Goal: Book appointment/travel/reservation

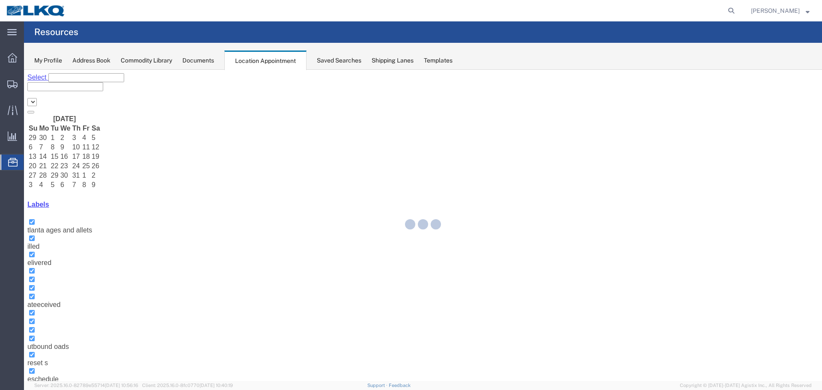
select select "28018"
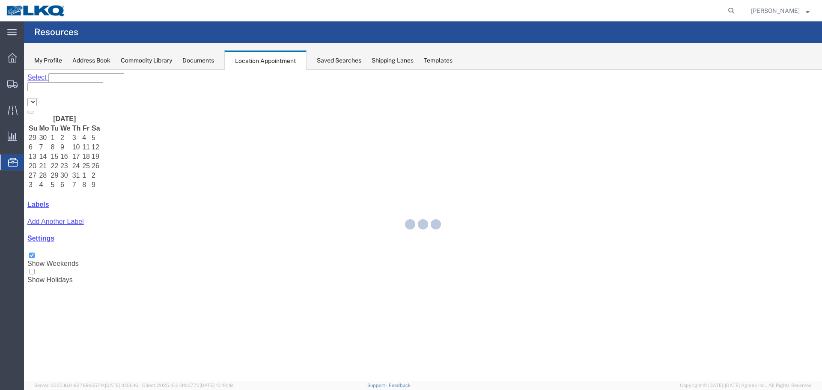
select select "28018"
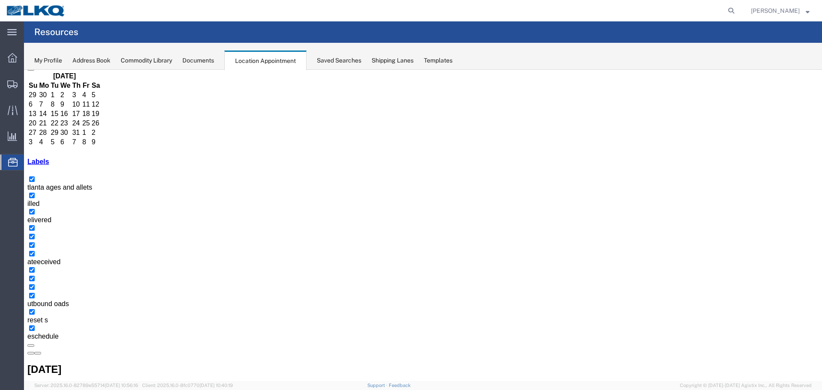
select select "1"
select select "23"
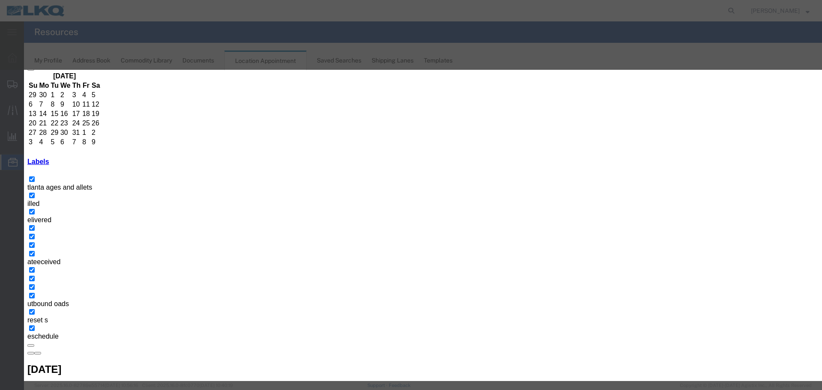
type input "de"
select select "40"
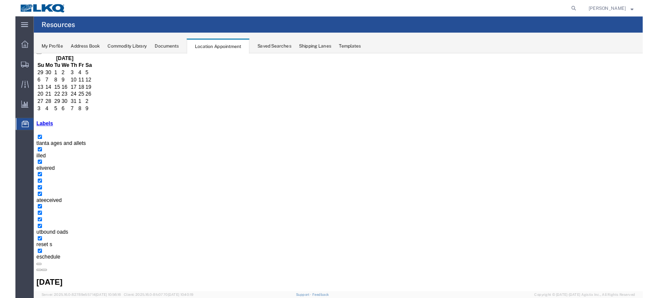
scroll to position [0, 0]
